Goal: Task Accomplishment & Management: Manage account settings

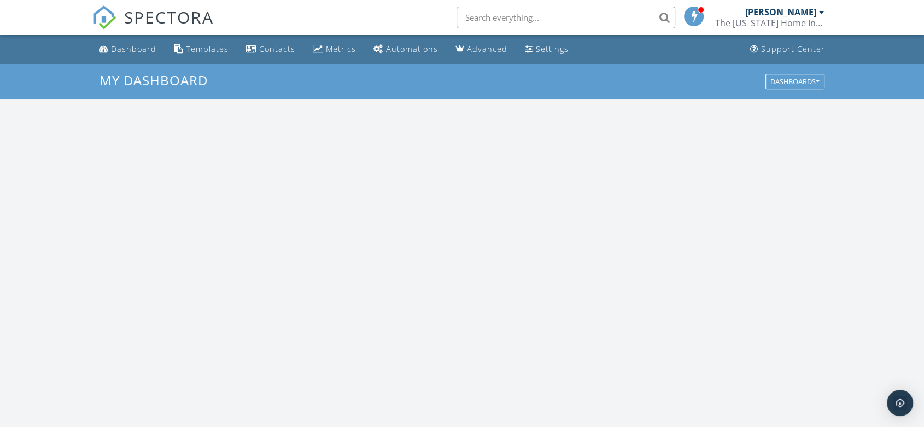
scroll to position [1014, 943]
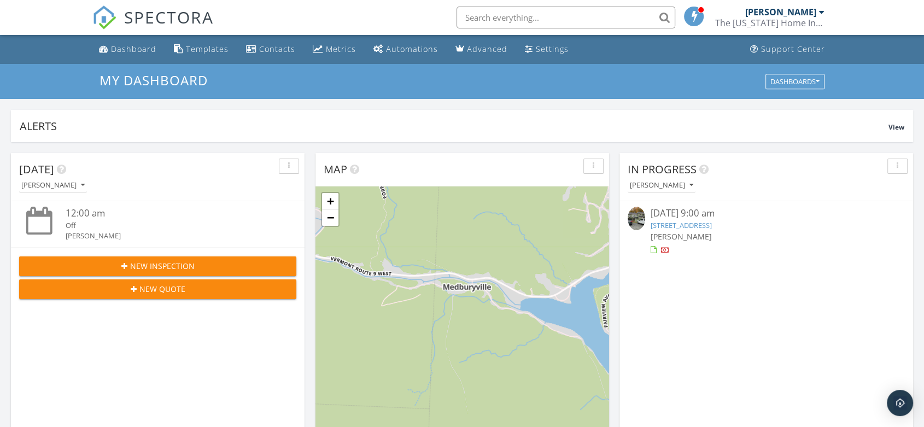
click at [701, 222] on link "12E Dover Green Loop, Dover, VT 05356" at bounding box center [681, 225] width 61 height 10
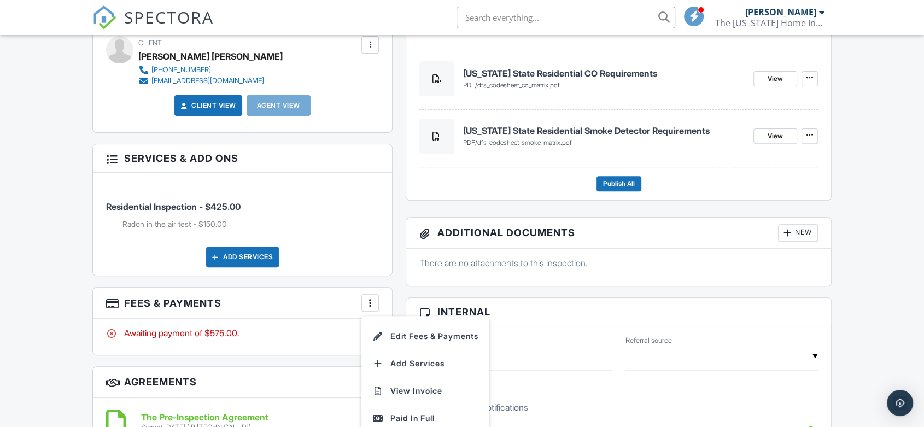
scroll to position [444, 0]
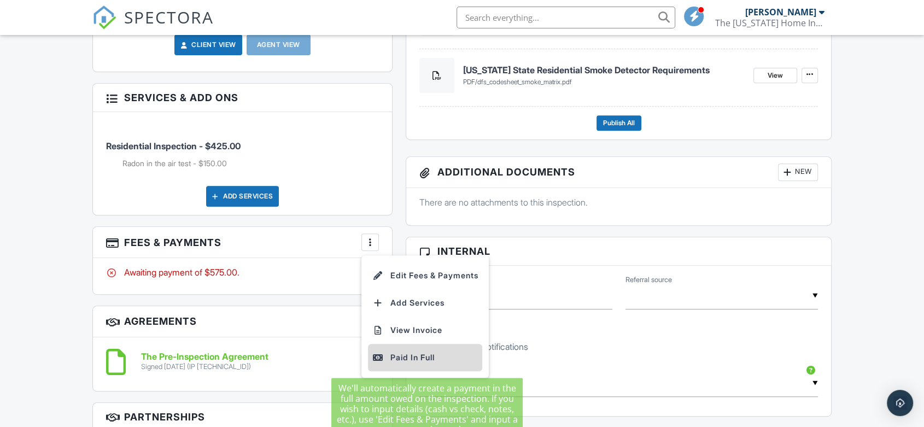
click at [403, 355] on div "Paid In Full" at bounding box center [425, 357] width 106 height 13
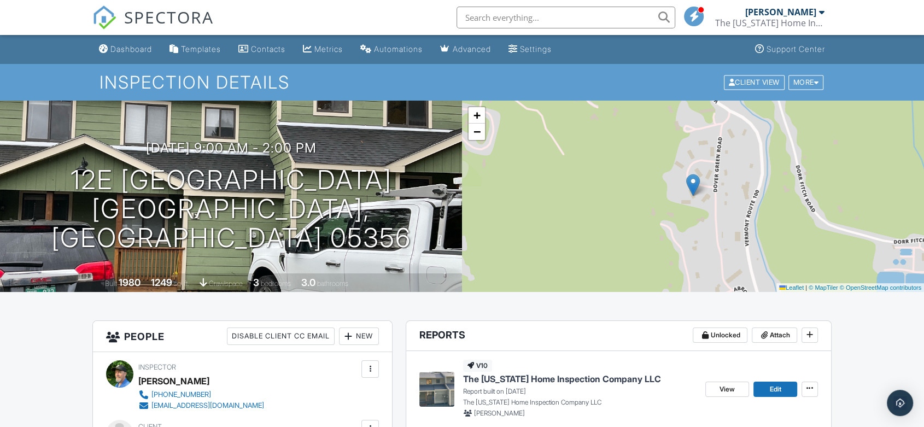
click at [389, 229] on div "[DATE] 9:00 am - 2:00 pm [STREET_ADDRESS] [GEOGRAPHIC_DATA], [GEOGRAPHIC_DATA] …" at bounding box center [231, 196] width 462 height 112
click at [764, 388] on link "Edit" at bounding box center [775, 389] width 44 height 15
